Goal: Find specific page/section: Find specific page/section

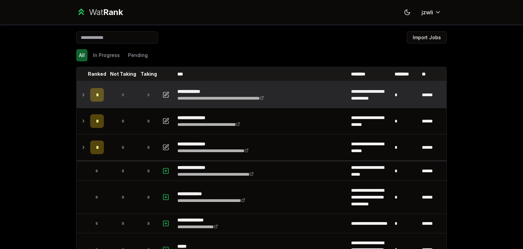
click at [84, 96] on td at bounding box center [82, 95] width 11 height 26
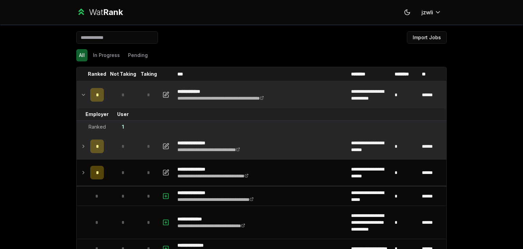
click at [83, 145] on icon at bounding box center [83, 146] width 1 height 3
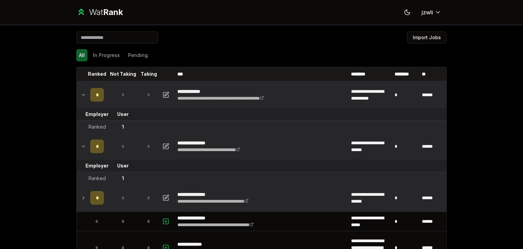
click at [81, 199] on icon at bounding box center [83, 198] width 5 height 8
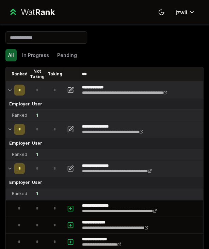
click at [7, 129] on icon at bounding box center [9, 129] width 5 height 8
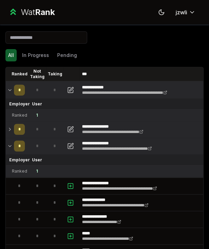
click at [7, 130] on icon at bounding box center [9, 129] width 5 height 8
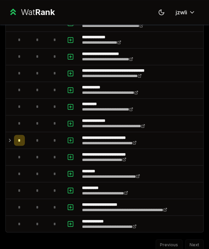
scroll to position [1212, 0]
